Goal: Information Seeking & Learning: Learn about a topic

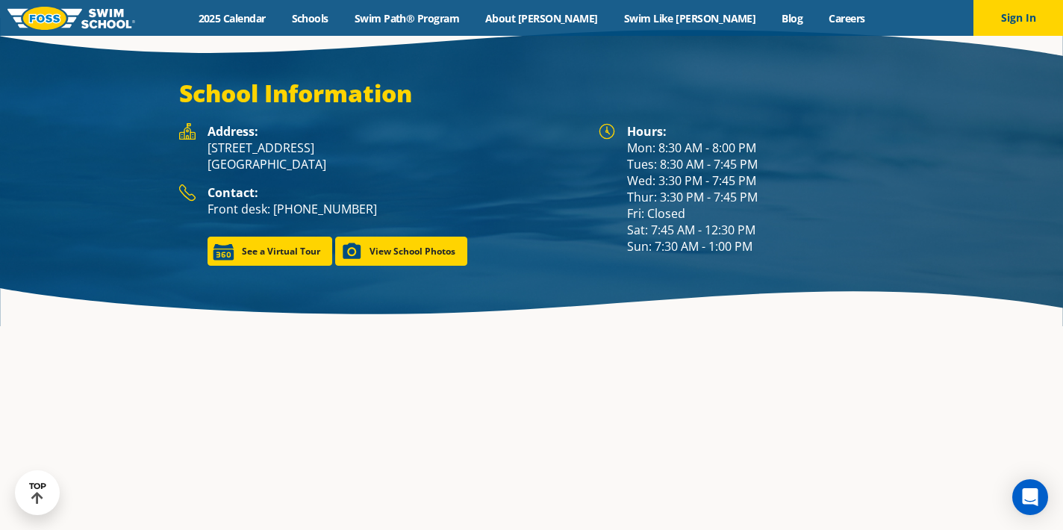
scroll to position [2083, 0]
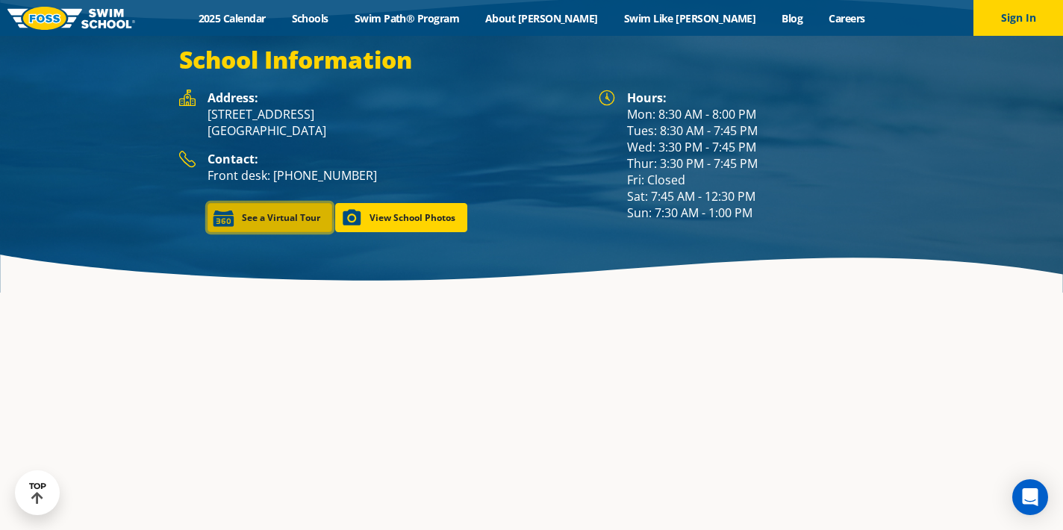
click at [264, 203] on link "See a Virtual Tour" at bounding box center [270, 217] width 125 height 29
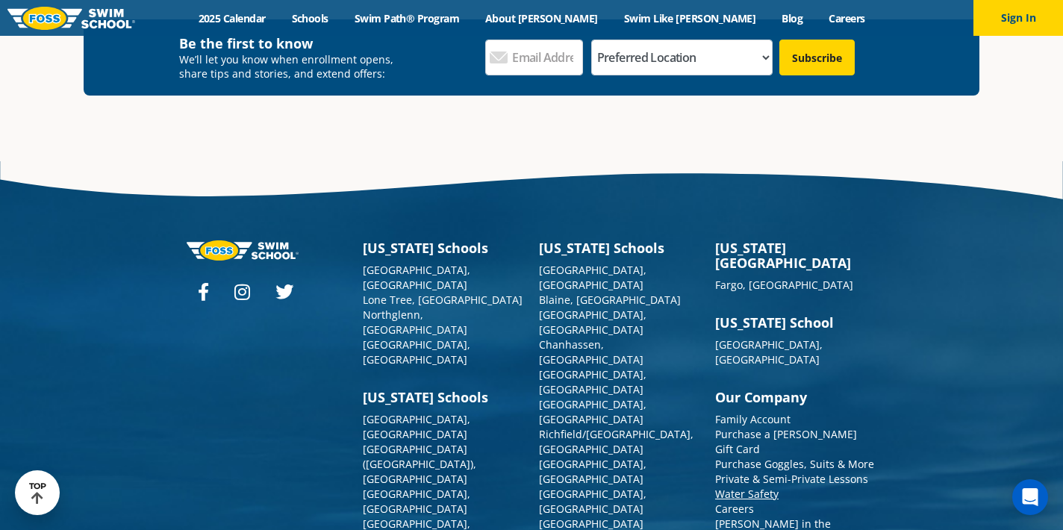
scroll to position [5424, 0]
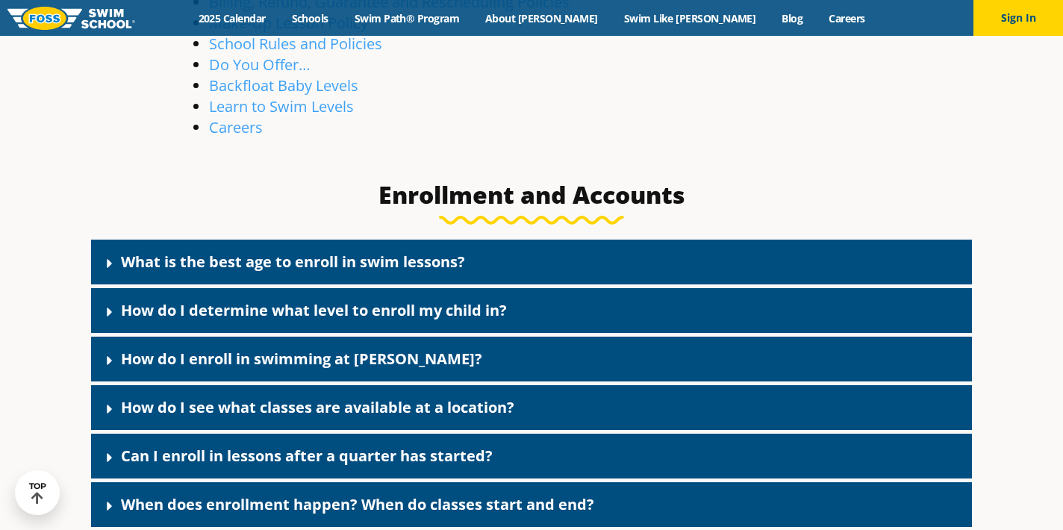
scroll to position [611, 0]
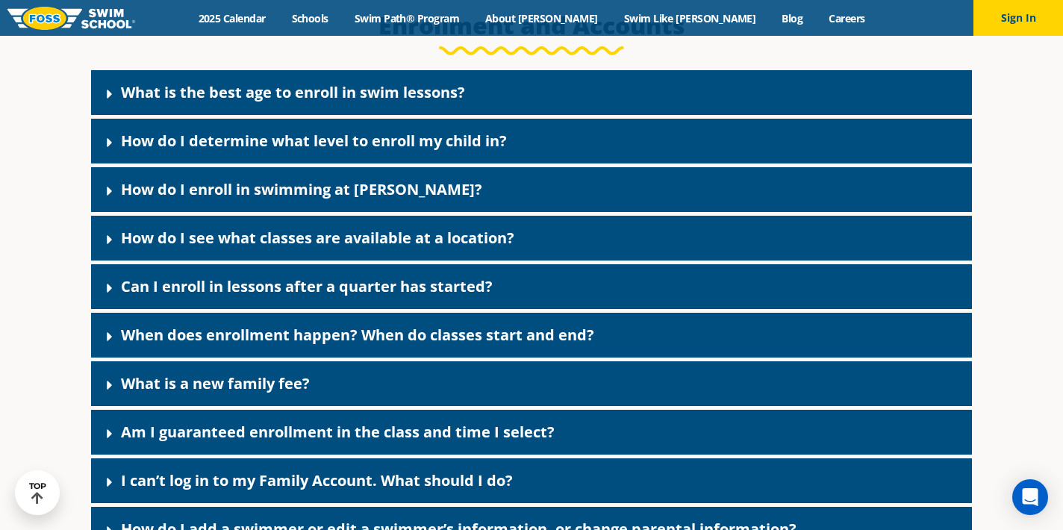
click at [195, 160] on div "How do I determine what level to enroll my child in?" at bounding box center [531, 141] width 881 height 45
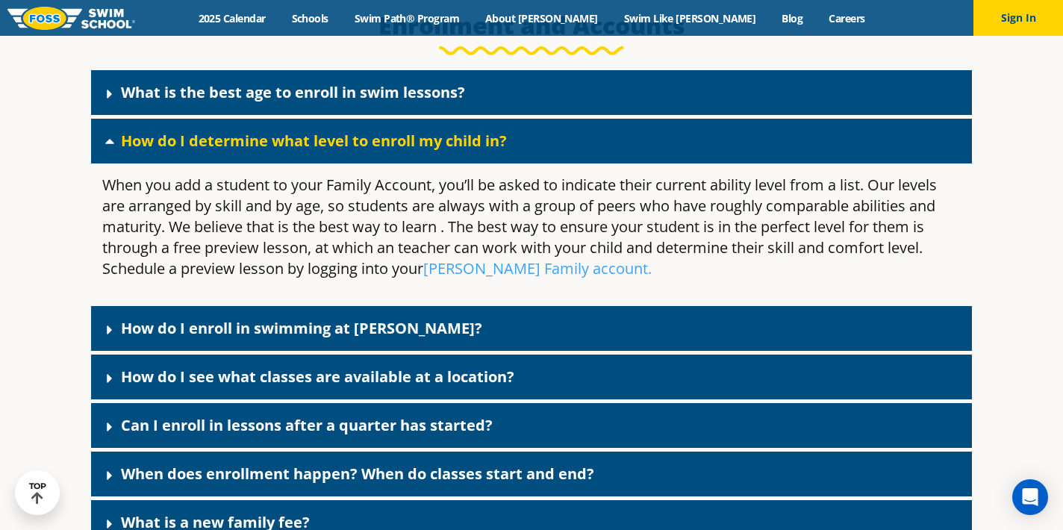
click at [195, 160] on div "How do I determine what level to enroll my child in?" at bounding box center [531, 141] width 881 height 45
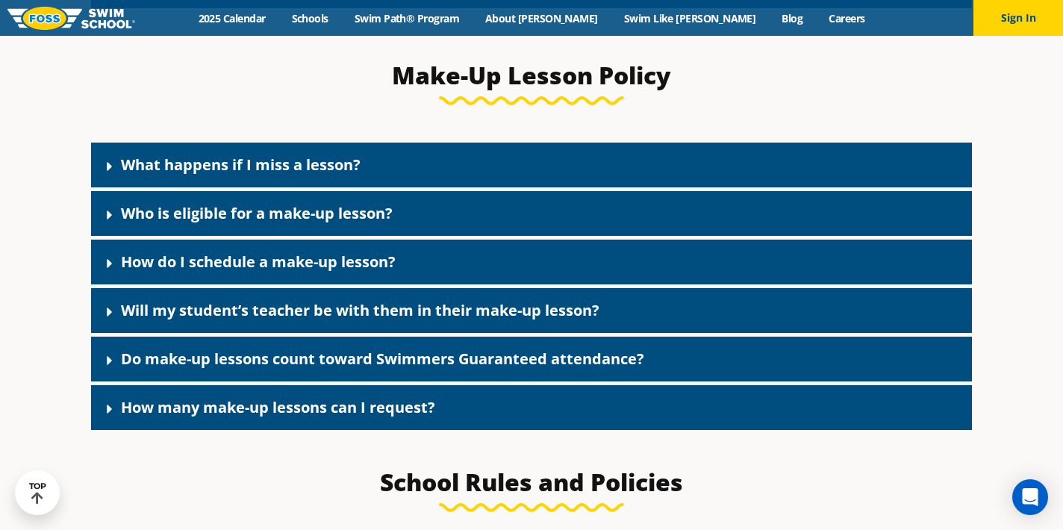
scroll to position [1648, 0]
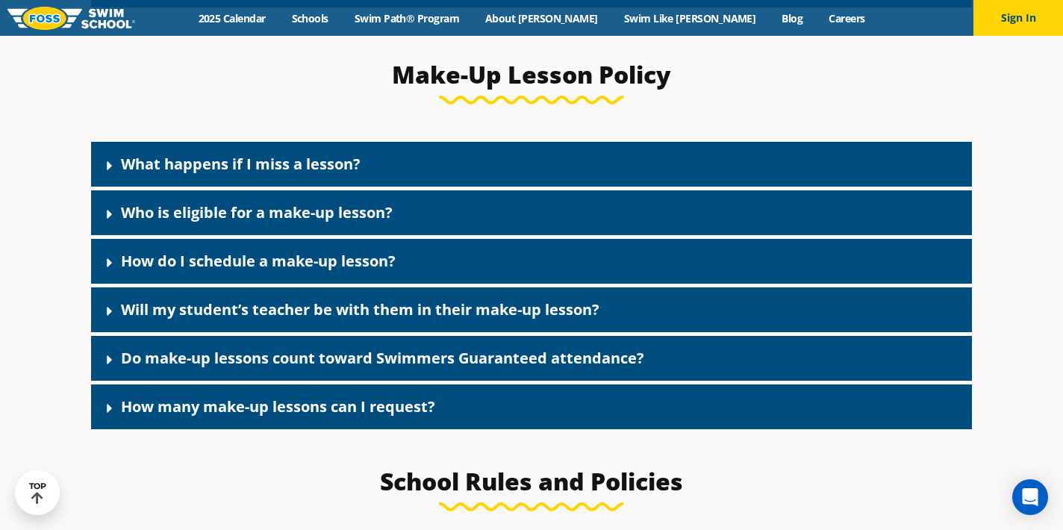
click at [156, 162] on link "What happens if I miss a lesson?" at bounding box center [241, 164] width 240 height 20
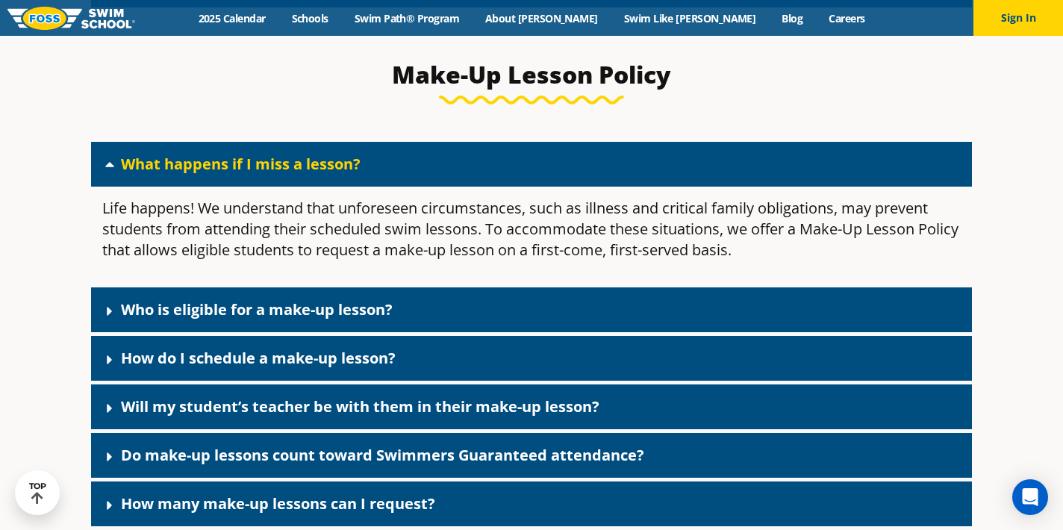
click at [156, 162] on link "What happens if I miss a lesson?" at bounding box center [241, 164] width 240 height 20
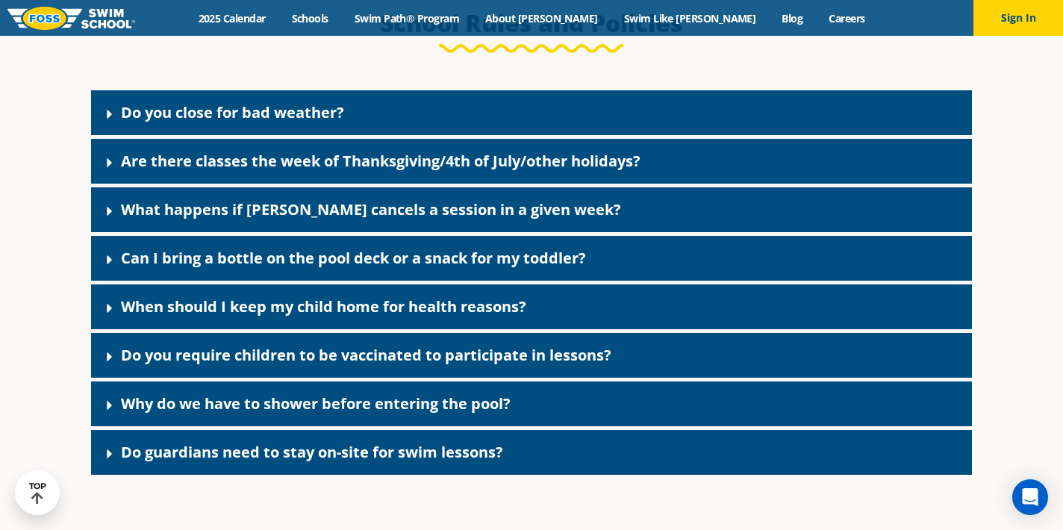
scroll to position [2116, 0]
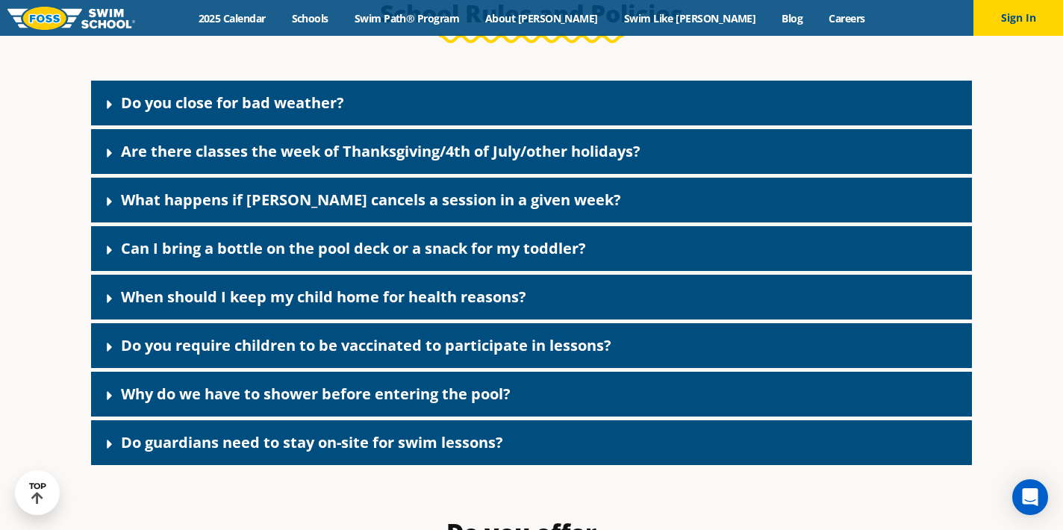
click at [186, 258] on link "Can I bring a bottle on the pool deck or a snack for my toddler?" at bounding box center [353, 248] width 465 height 20
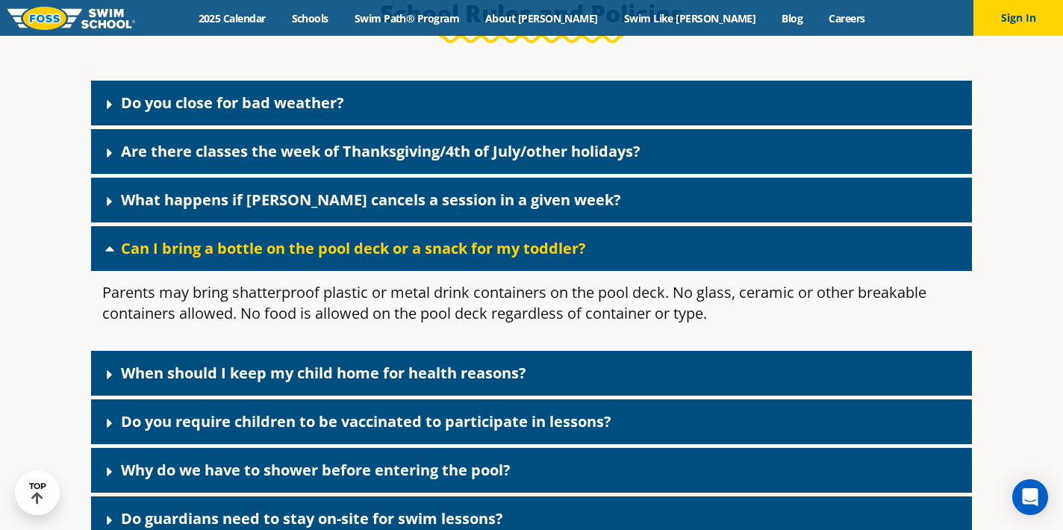
click at [186, 258] on link "Can I bring a bottle on the pool deck or a snack for my toddler?" at bounding box center [353, 248] width 465 height 20
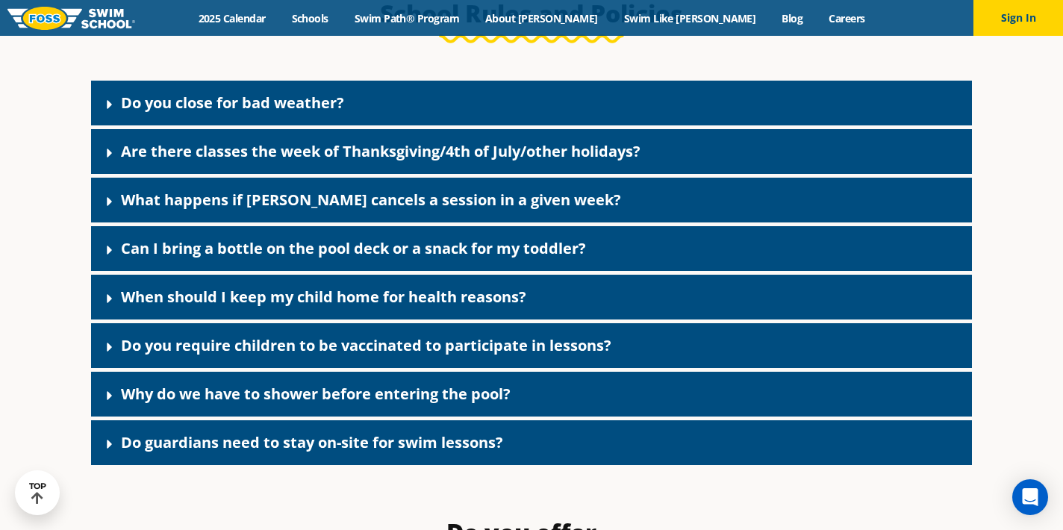
click at [140, 368] on div "Do you require children to be vaccinated to participate in lessons?" at bounding box center [531, 345] width 881 height 45
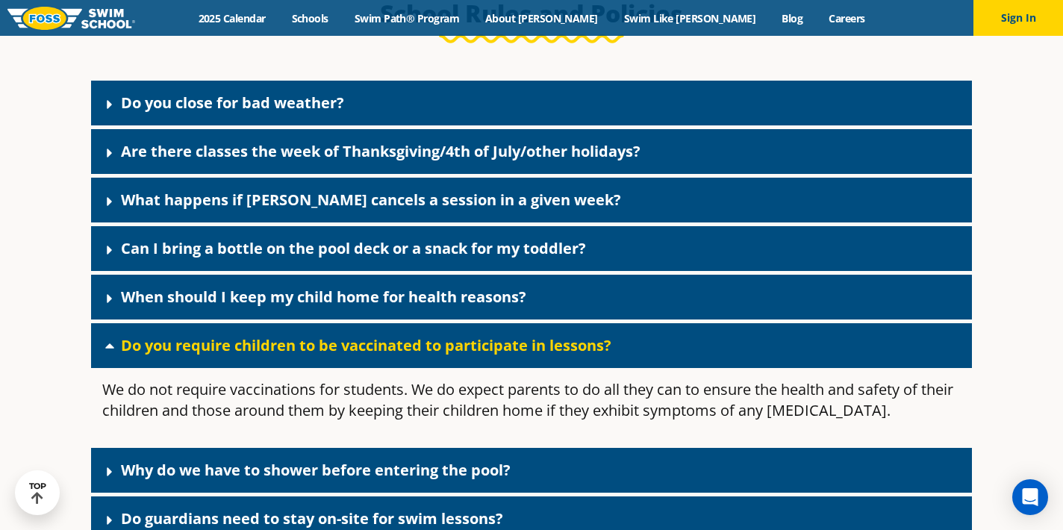
click at [140, 368] on div "Do you require children to be vaccinated to participate in lessons?" at bounding box center [531, 345] width 881 height 45
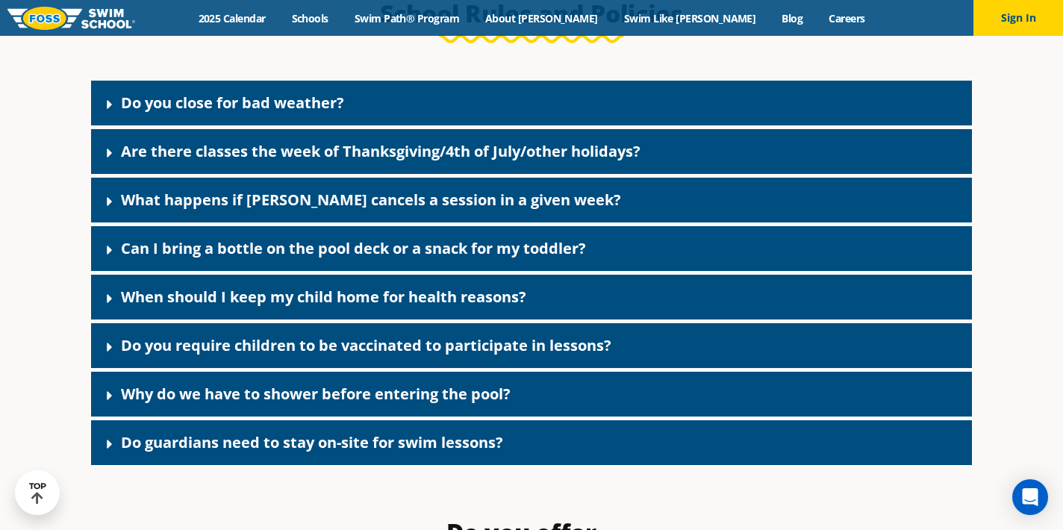
click at [153, 403] on link "Why do we have to shower before entering the pool?" at bounding box center [316, 394] width 390 height 20
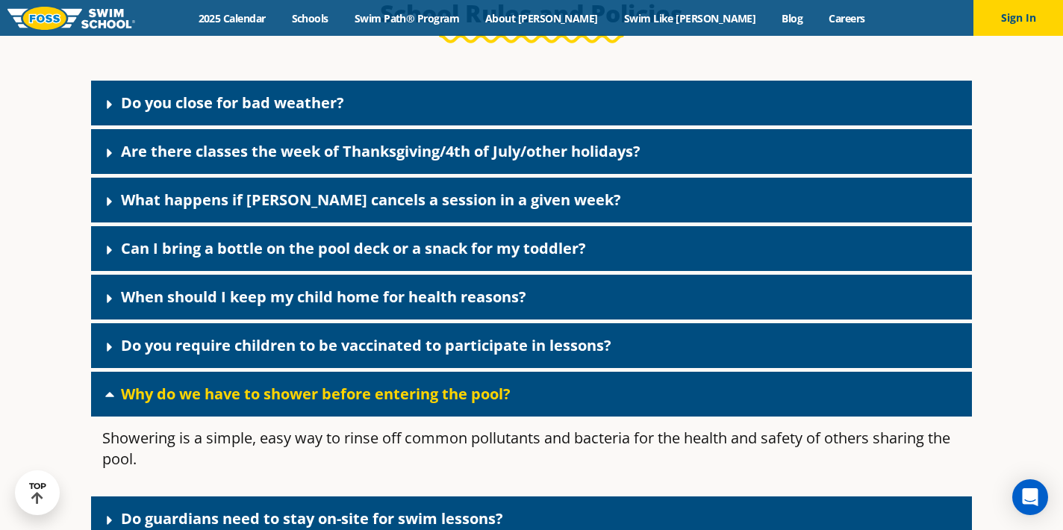
click at [153, 403] on link "Why do we have to shower before entering the pool?" at bounding box center [316, 394] width 390 height 20
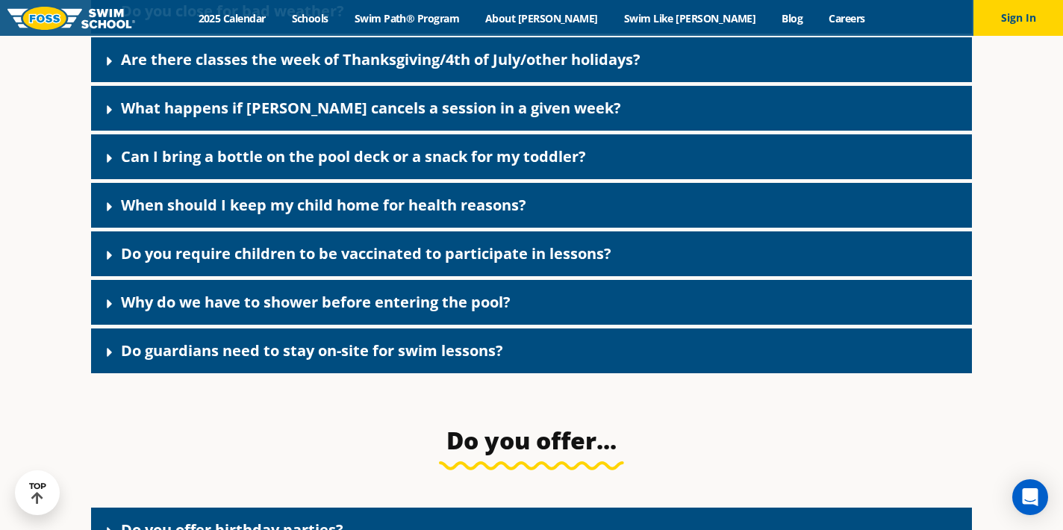
scroll to position [2270, 0]
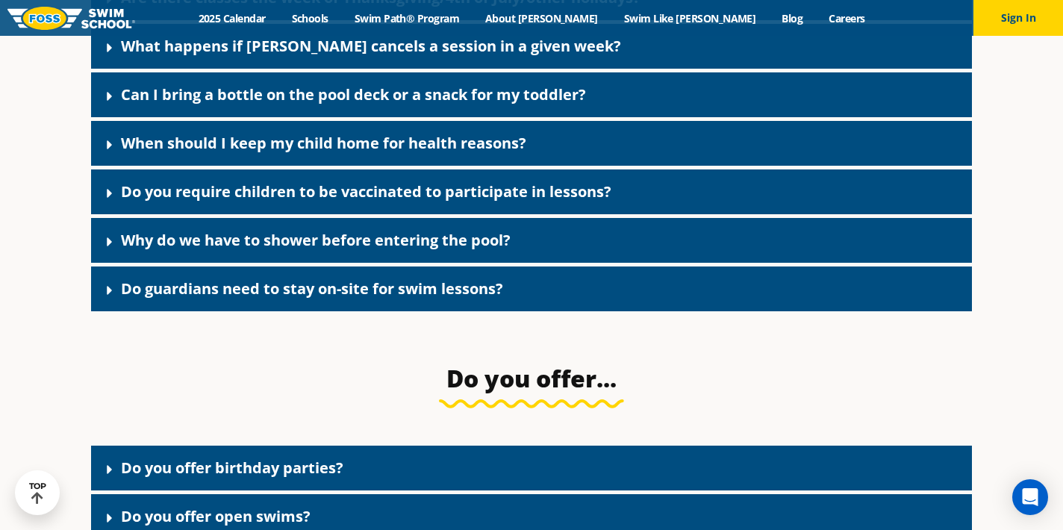
click at [199, 311] on div "Do guardians need to stay on-site for swim lessons?" at bounding box center [531, 289] width 881 height 45
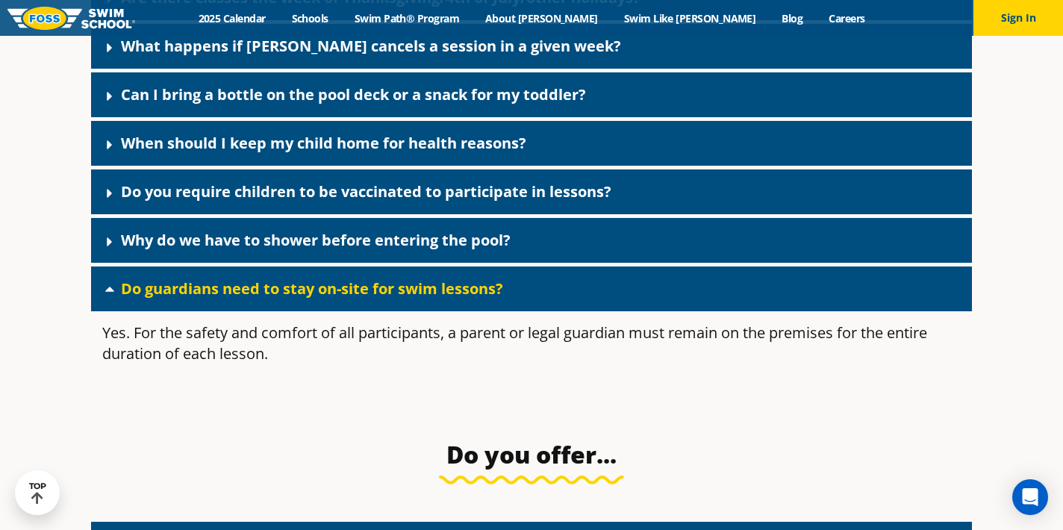
click at [199, 311] on div "Do guardians need to stay on-site for swim lessons?" at bounding box center [531, 289] width 881 height 45
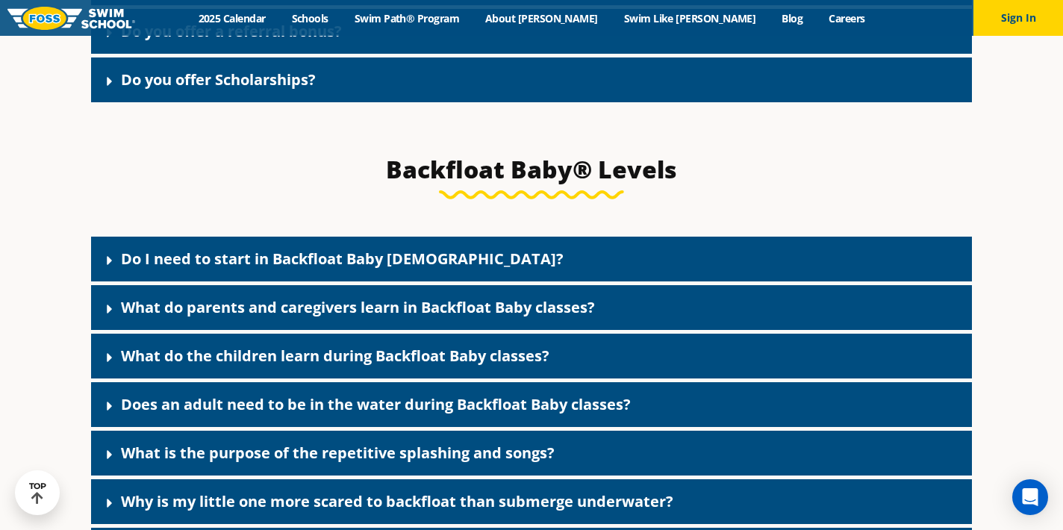
scroll to position [3162, 0]
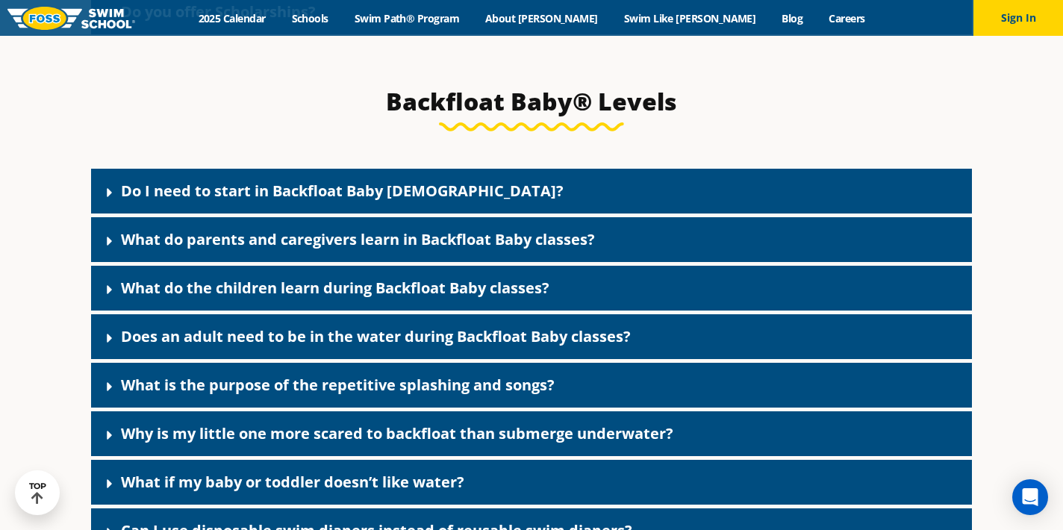
click at [183, 201] on link "Do I need to start in Backfloat Baby 1?" at bounding box center [342, 191] width 443 height 20
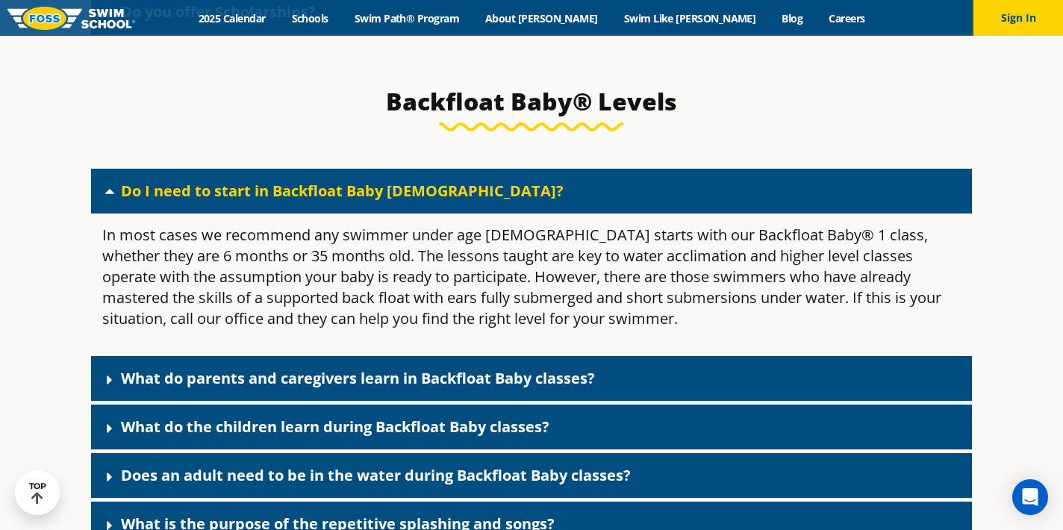
click at [183, 201] on link "Do I need to start in Backfloat Baby 1?" at bounding box center [342, 191] width 443 height 20
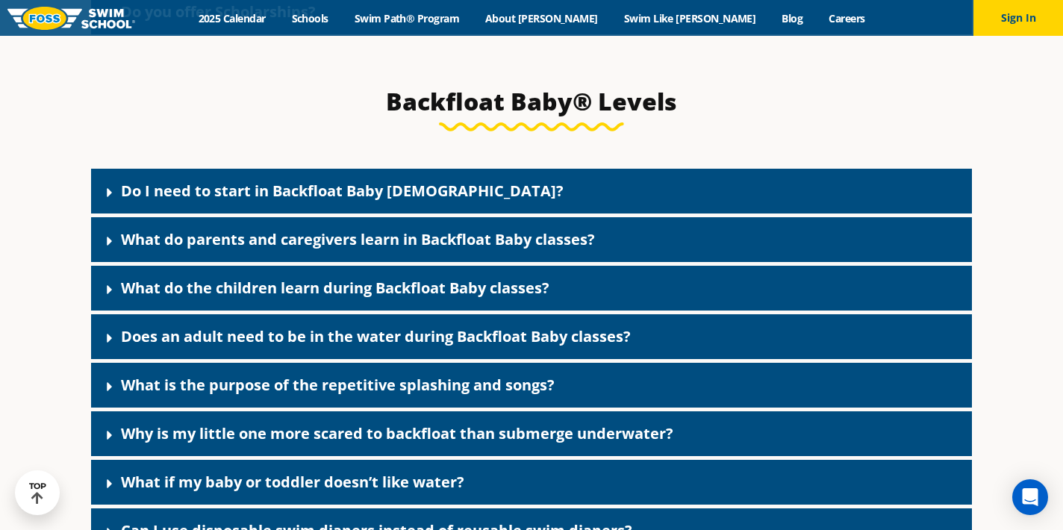
click at [138, 346] on link "Does an adult need to be in the water during Backfloat Baby classes?" at bounding box center [376, 336] width 510 height 20
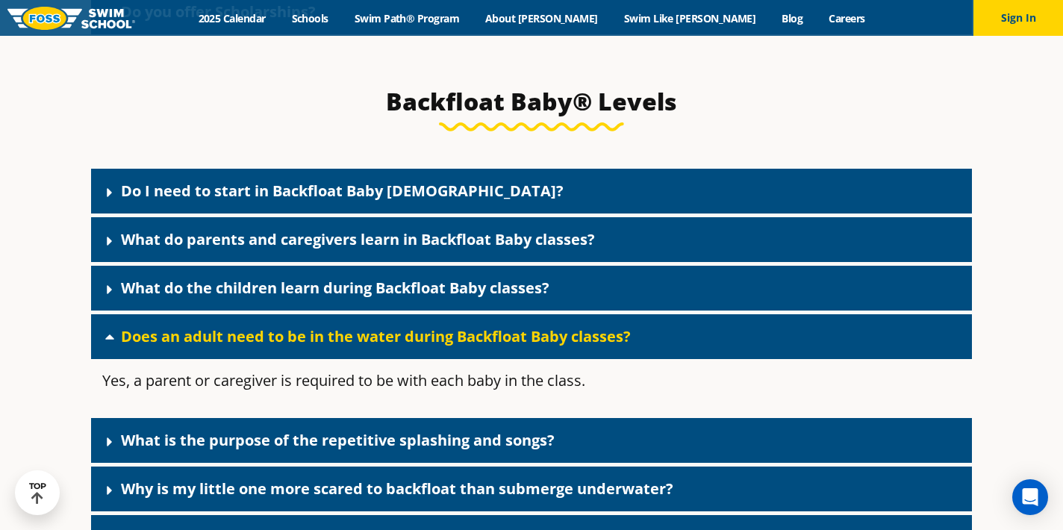
click at [138, 346] on link "Does an adult need to be in the water during Backfloat Baby classes?" at bounding box center [376, 336] width 510 height 20
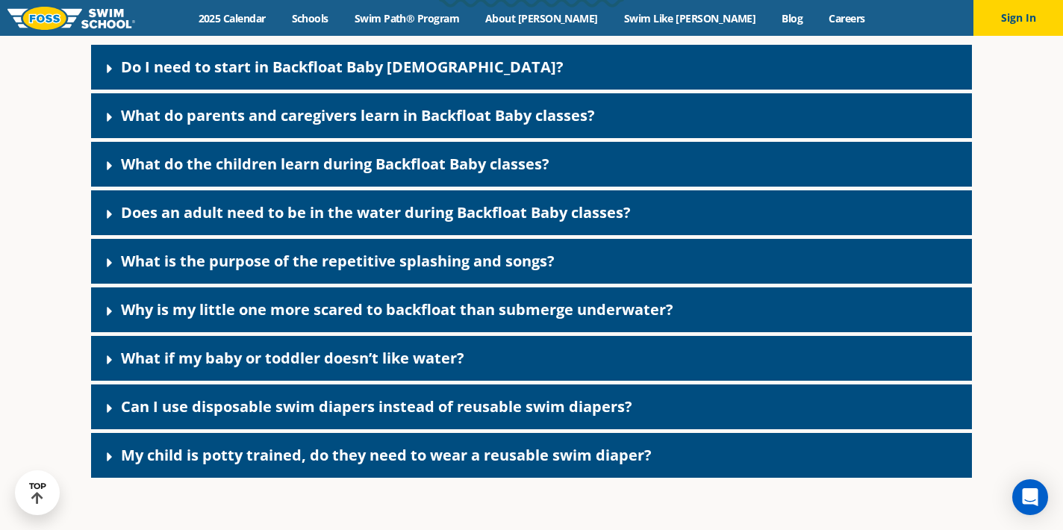
scroll to position [3288, 0]
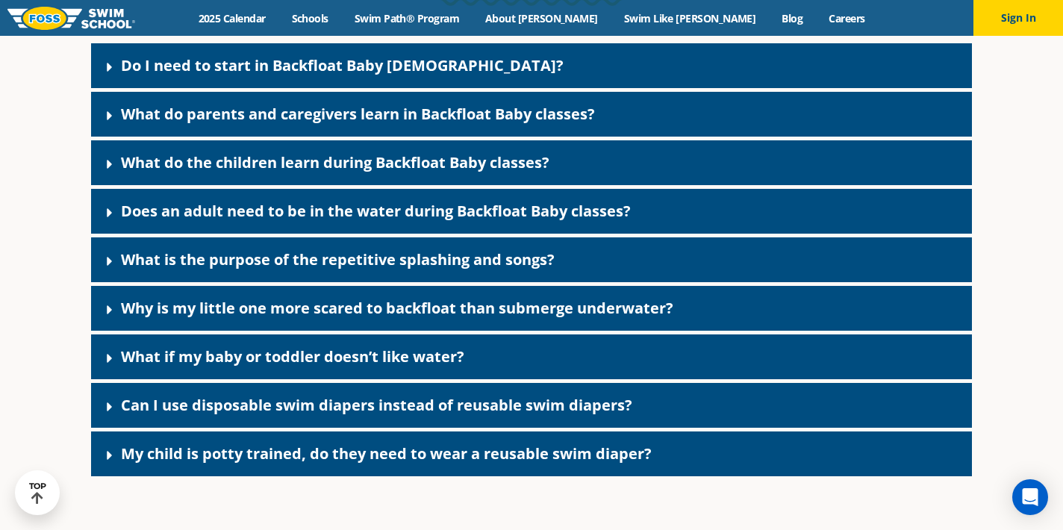
click at [181, 415] on link "Can I use disposable swim diapers instead of reusable swim diapers?" at bounding box center [376, 405] width 511 height 20
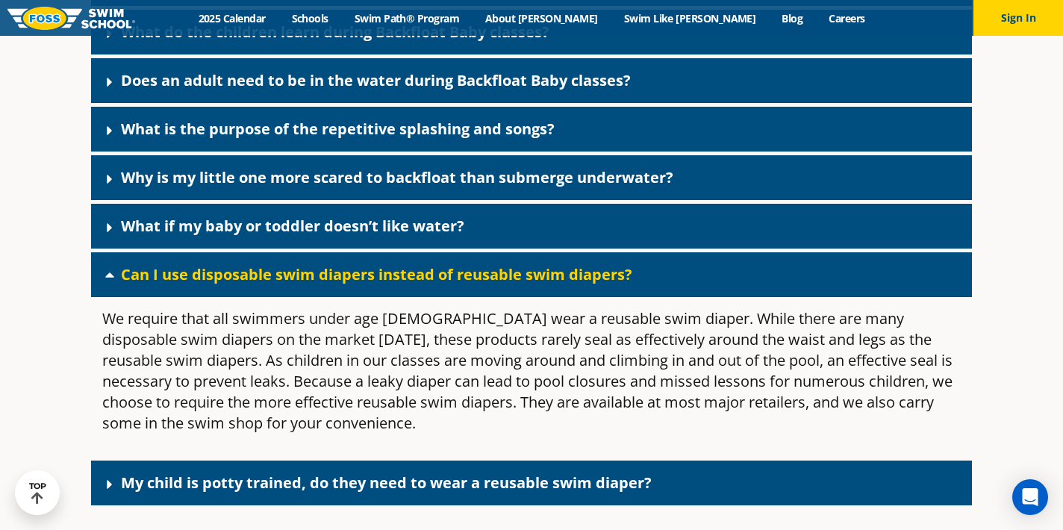
scroll to position [3464, 0]
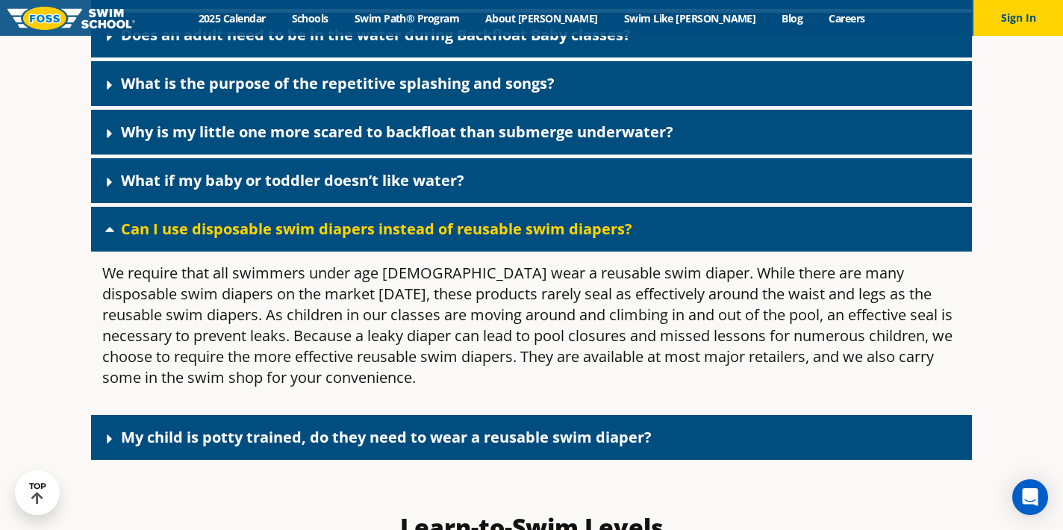
click at [181, 252] on div "Can I use disposable swim diapers instead of reusable swim diapers?" at bounding box center [531, 229] width 881 height 45
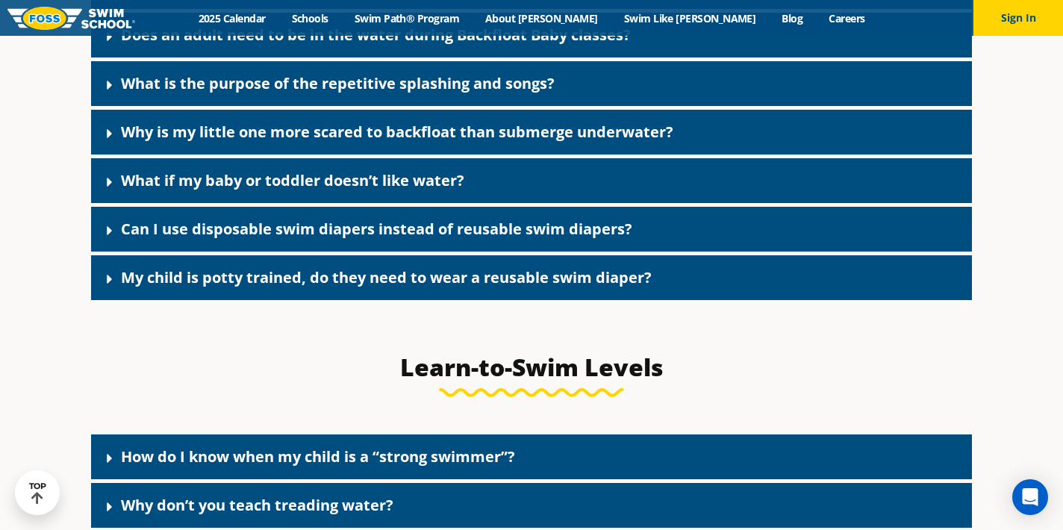
scroll to position [3469, 0]
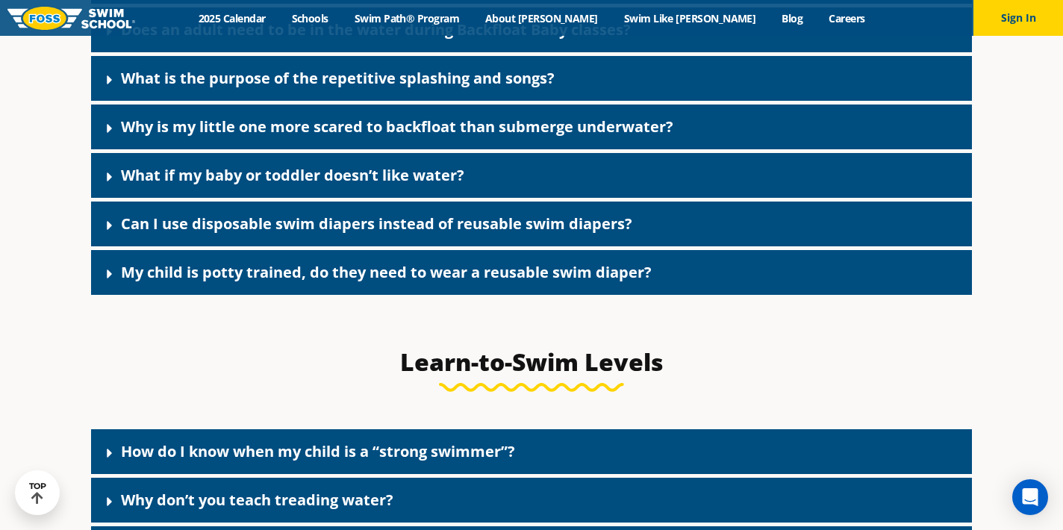
click at [190, 282] on link "My child is potty trained, do they need to wear a reusable swim diaper?" at bounding box center [386, 272] width 531 height 20
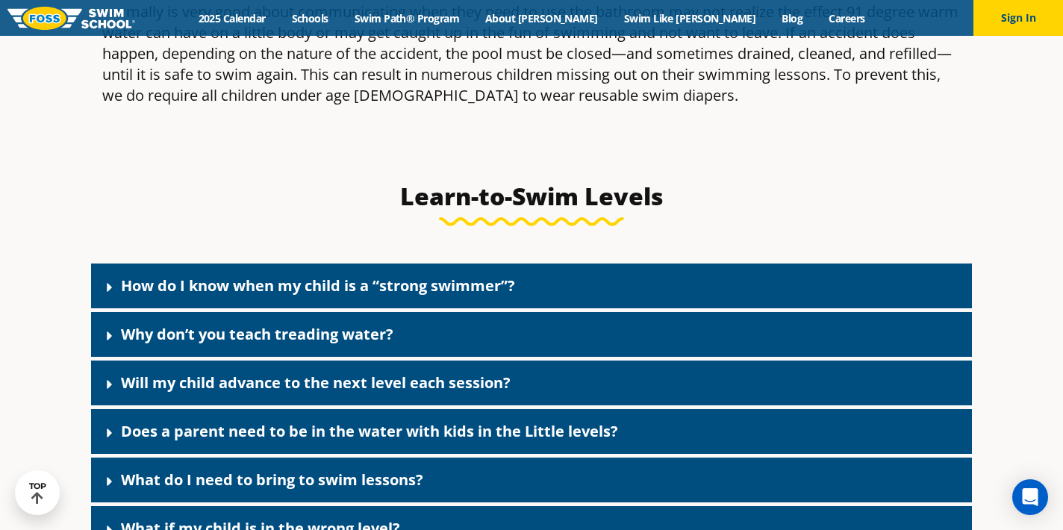
scroll to position [3863, 0]
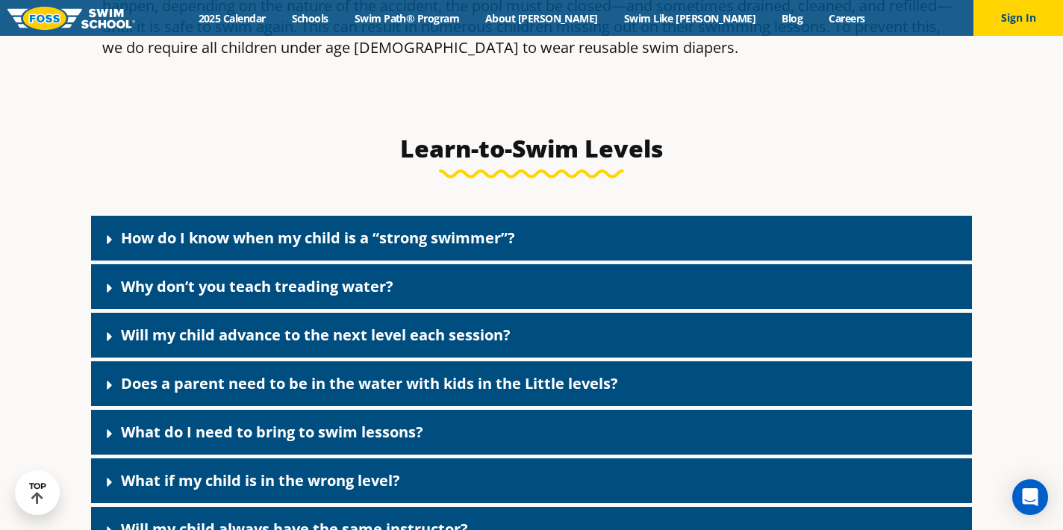
click at [143, 296] on link "Why don’t you teach treading water?" at bounding box center [257, 286] width 272 height 20
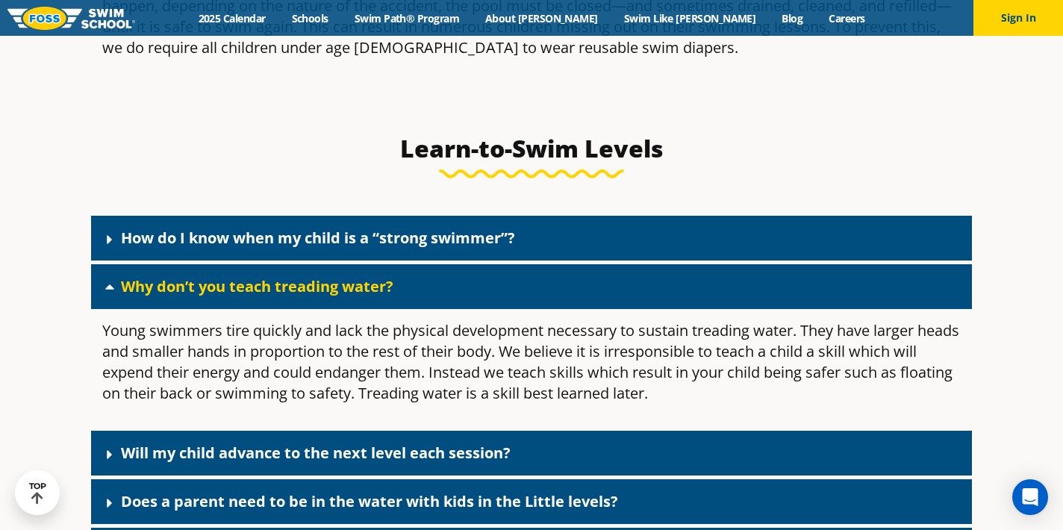
click at [143, 296] on link "Why don’t you teach treading water?" at bounding box center [257, 286] width 272 height 20
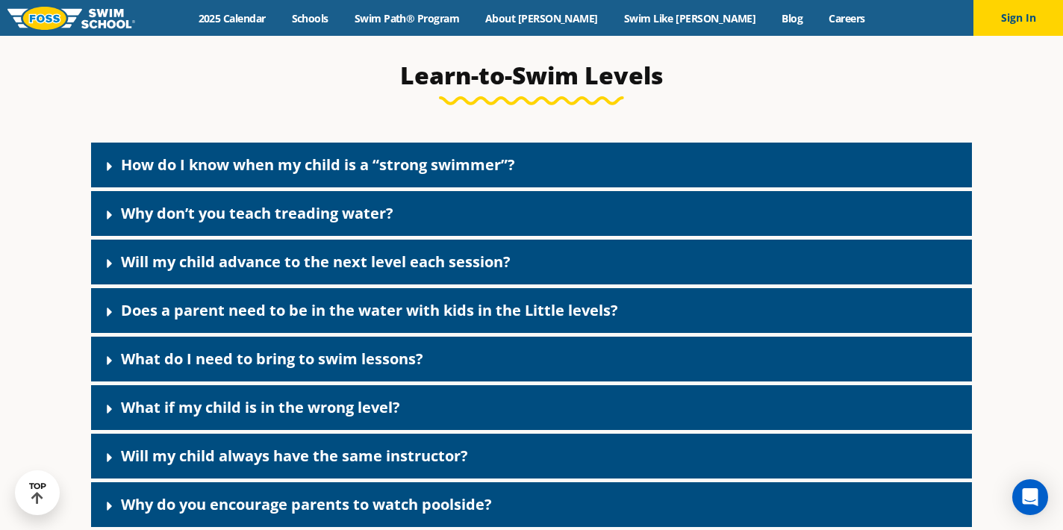
scroll to position [3985, 0]
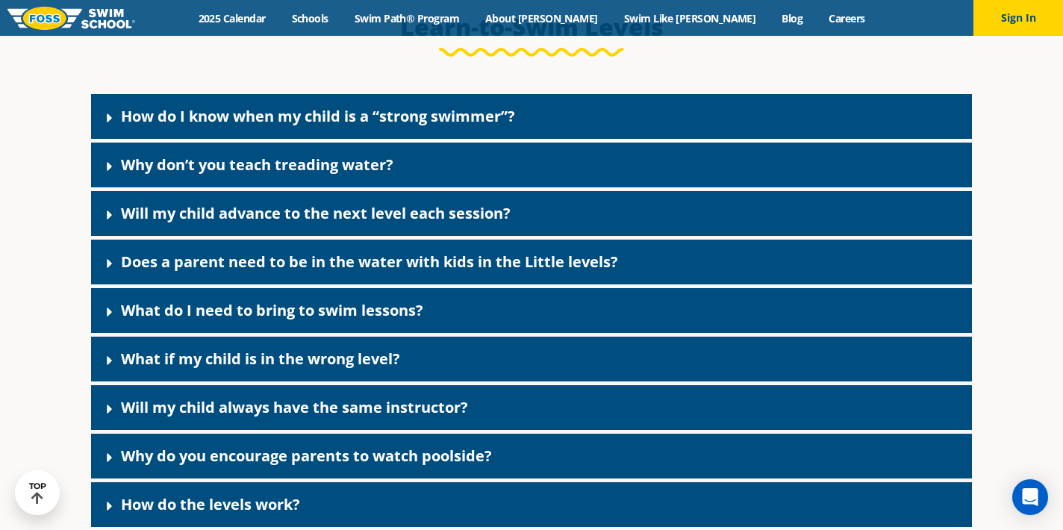
click at [173, 223] on link "Will my child advance to the next level each session?" at bounding box center [316, 213] width 390 height 20
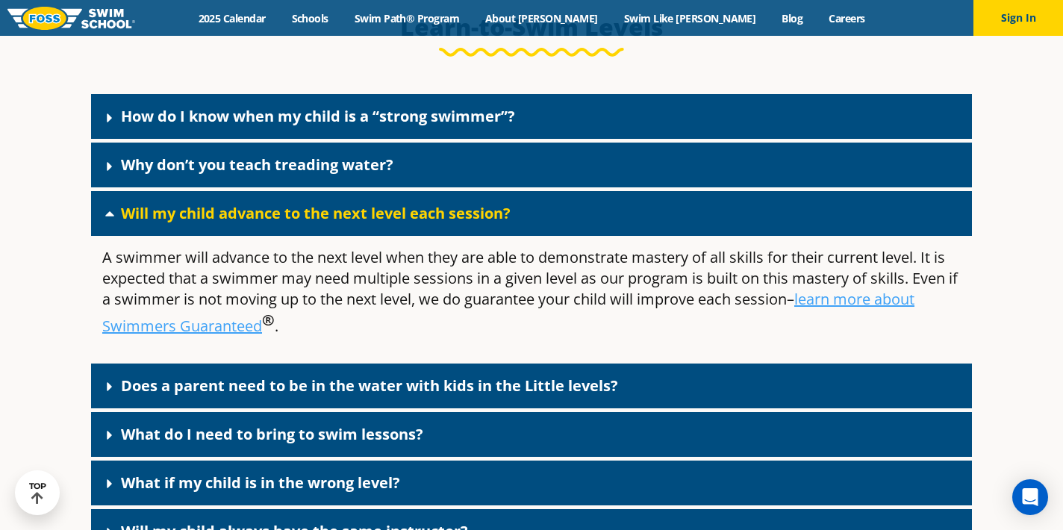
click at [173, 223] on link "Will my child advance to the next level each session?" at bounding box center [316, 213] width 390 height 20
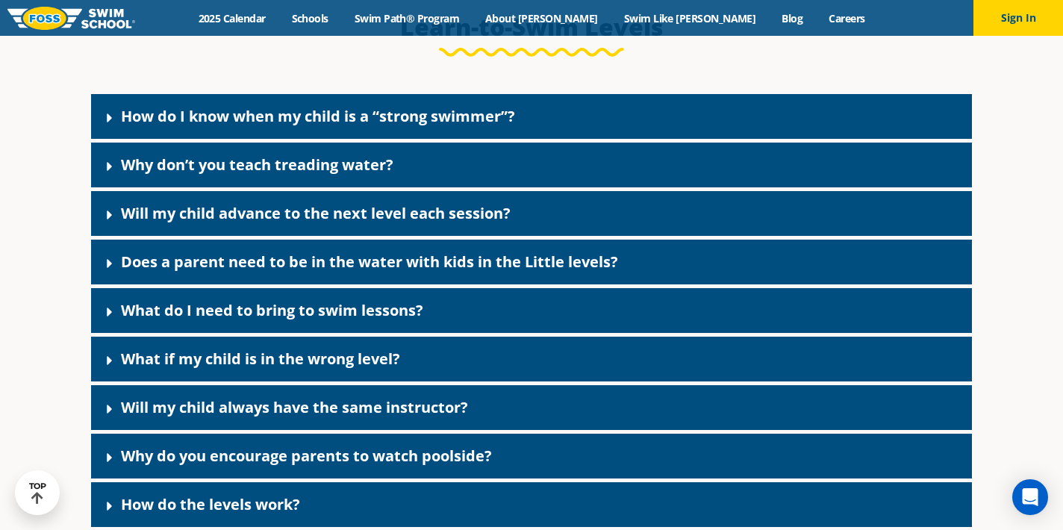
click at [145, 320] on link "What do I need to bring to swim lessons?" at bounding box center [272, 310] width 302 height 20
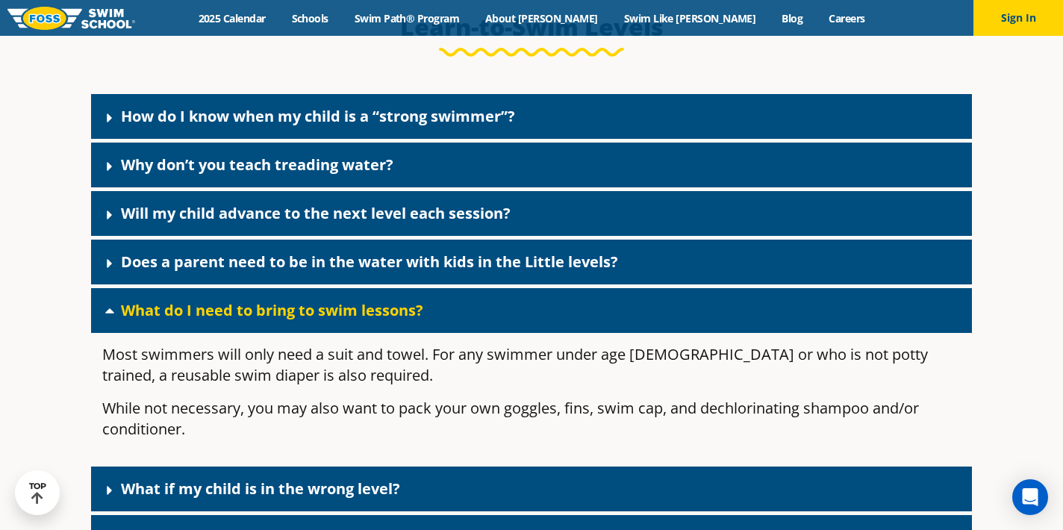
click at [178, 272] on link "Does a parent need to be in the water with kids in the Little levels?" at bounding box center [369, 262] width 497 height 20
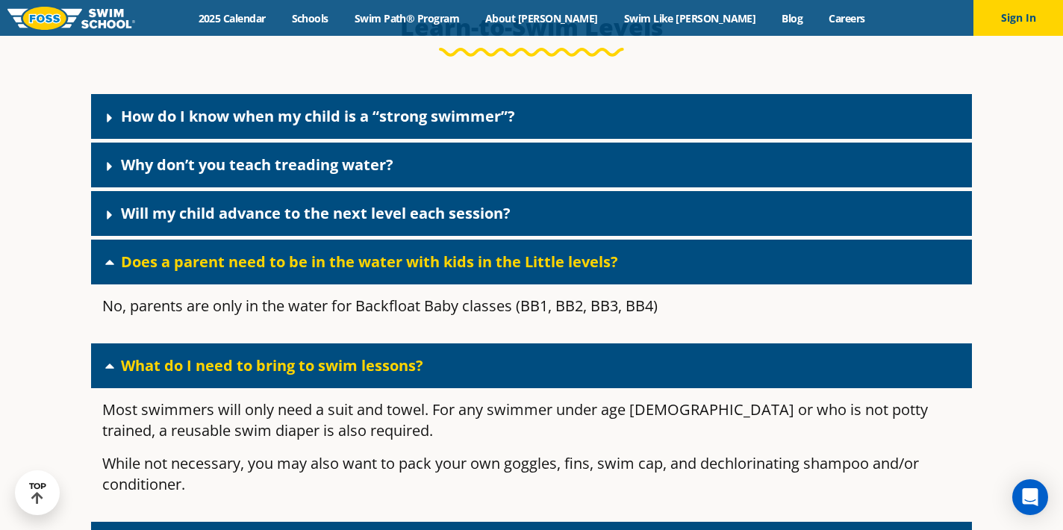
click at [178, 272] on link "Does a parent need to be in the water with kids in the Little levels?" at bounding box center [369, 262] width 497 height 20
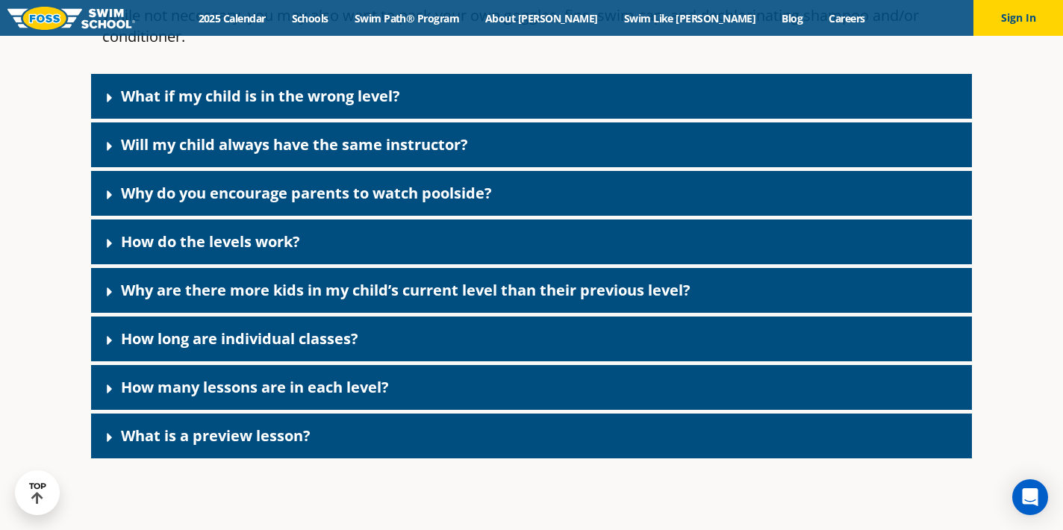
scroll to position [4400, 0]
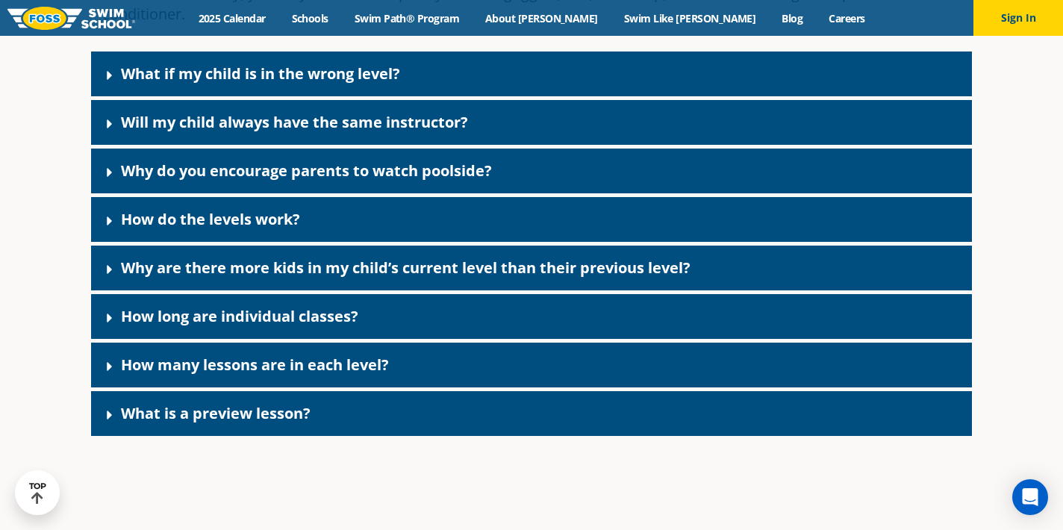
click at [419, 181] on link "Why do you encourage parents to watch poolside?" at bounding box center [306, 171] width 371 height 20
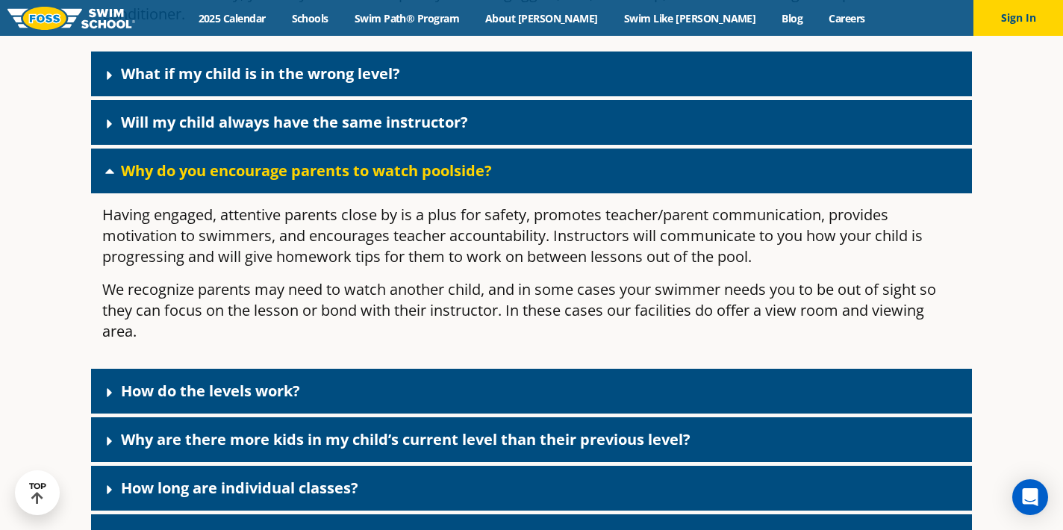
click at [419, 181] on link "Why do you encourage parents to watch poolside?" at bounding box center [306, 171] width 371 height 20
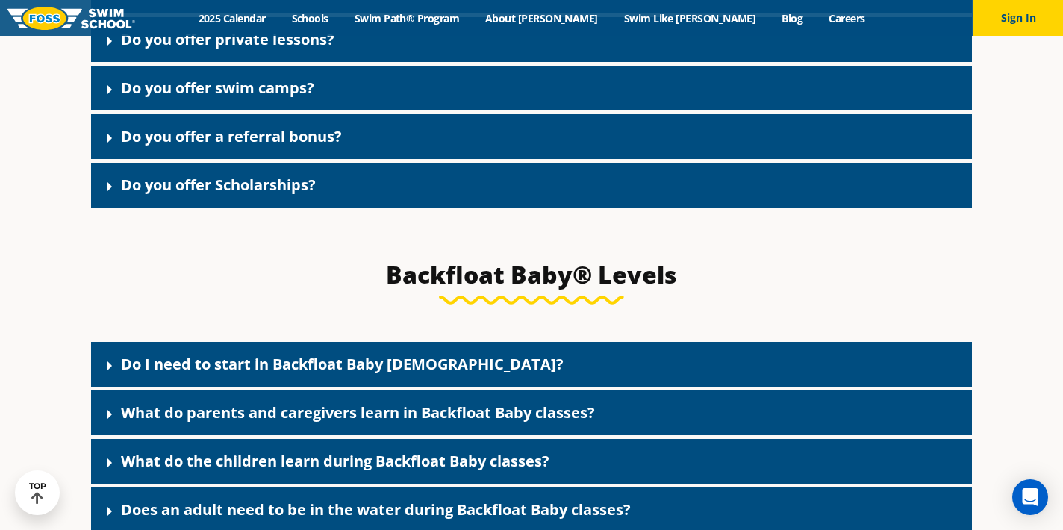
scroll to position [2454, 0]
